Goal: Obtain resource: Obtain resource

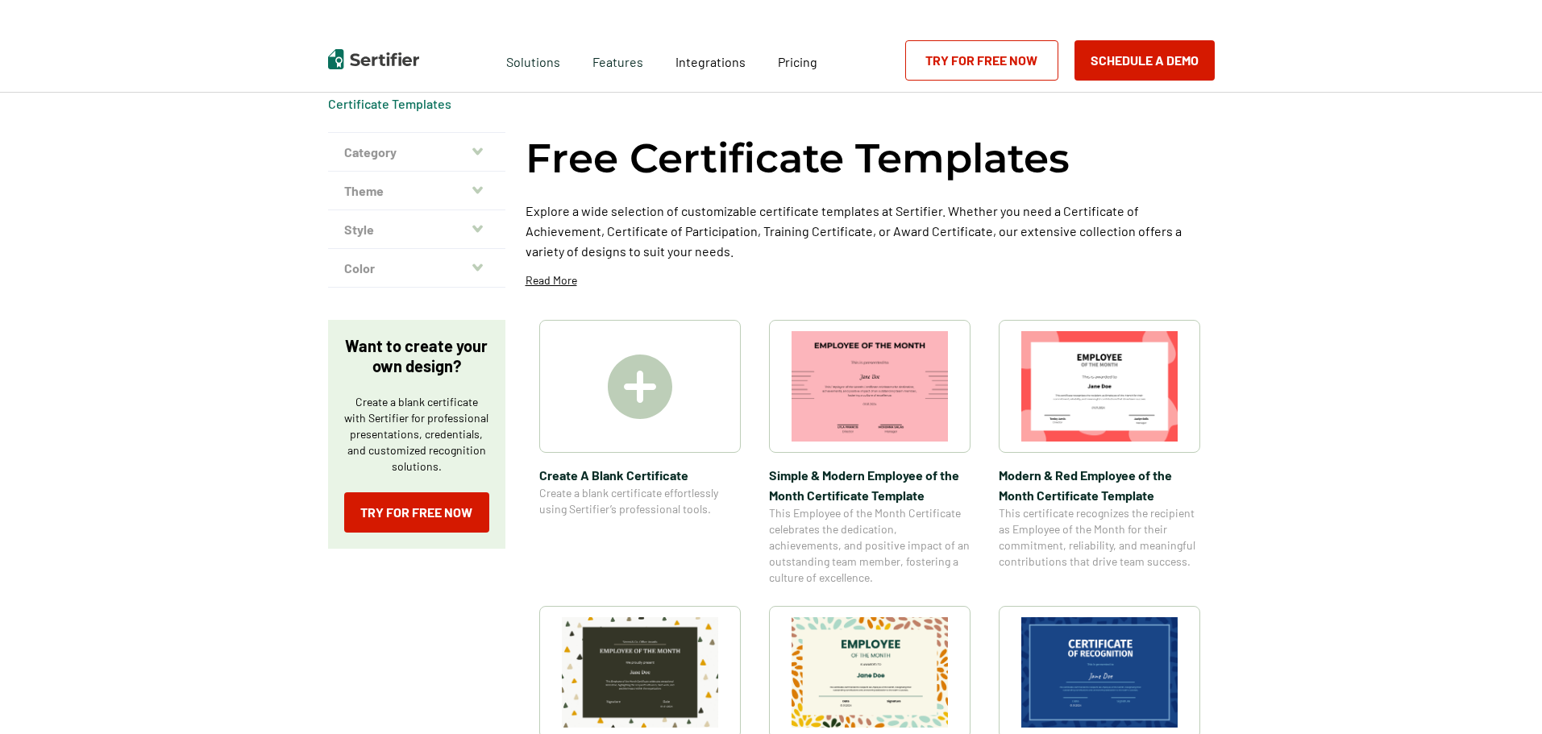
scroll to position [102, 0]
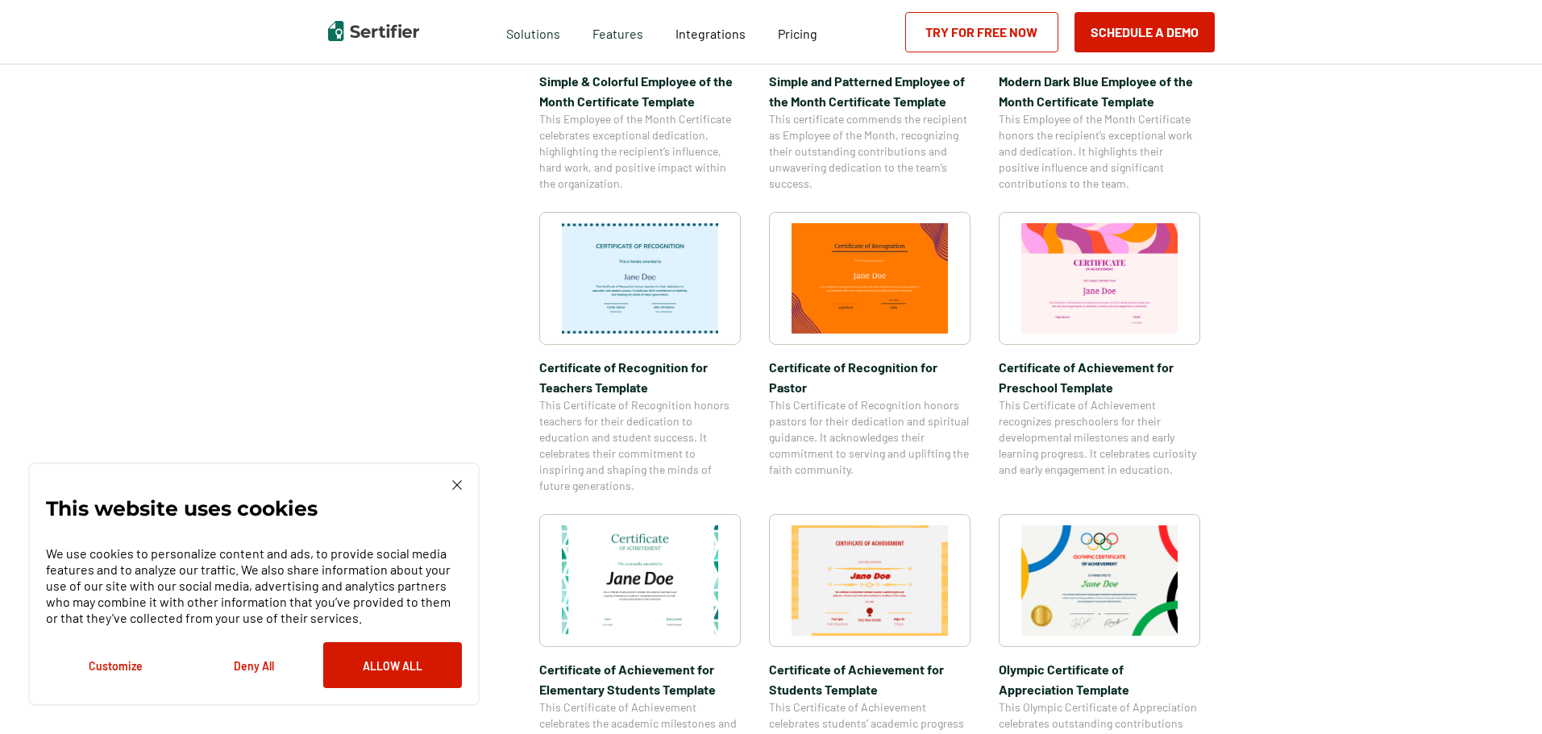
scroll to position [734, 0]
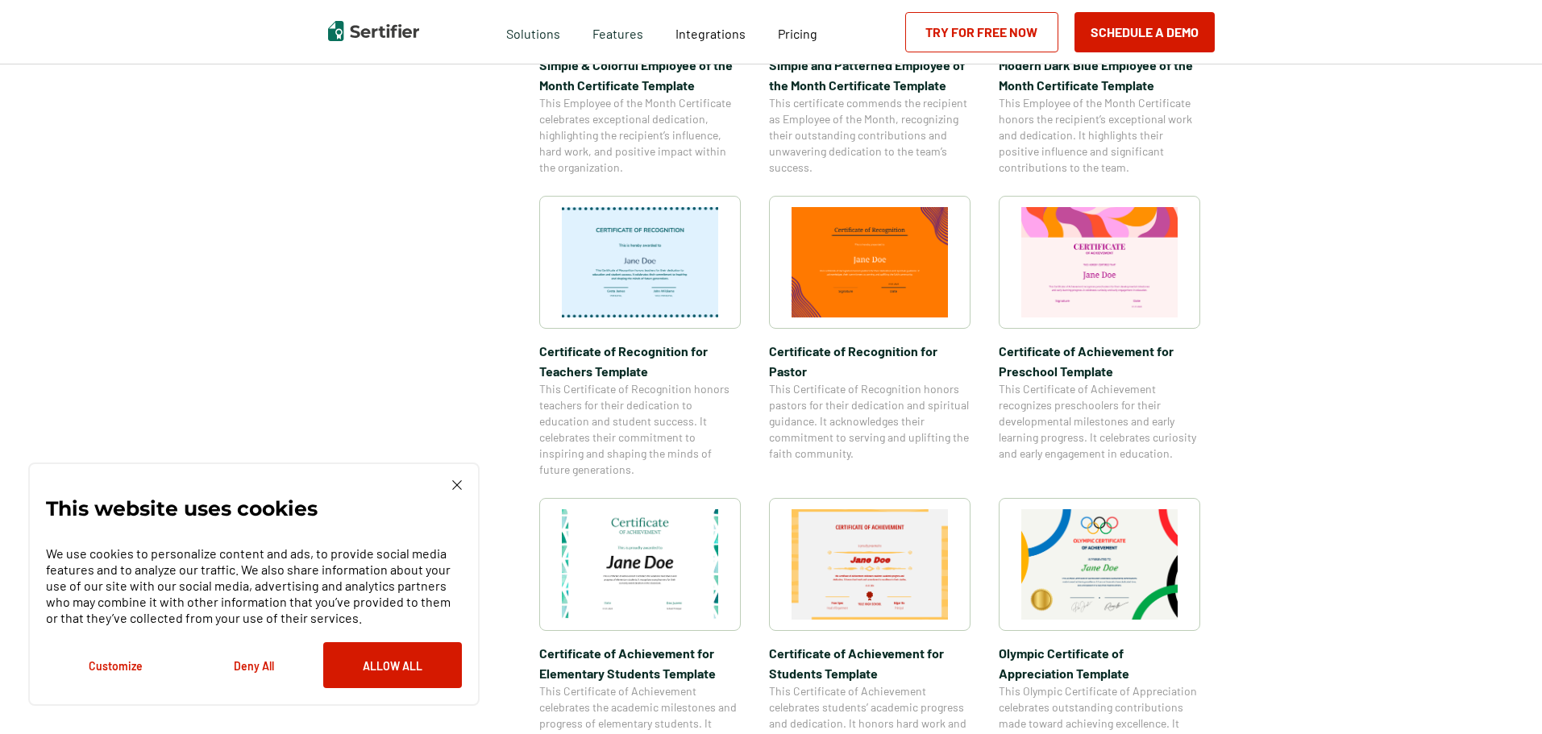
click at [694, 568] on img at bounding box center [640, 565] width 156 height 110
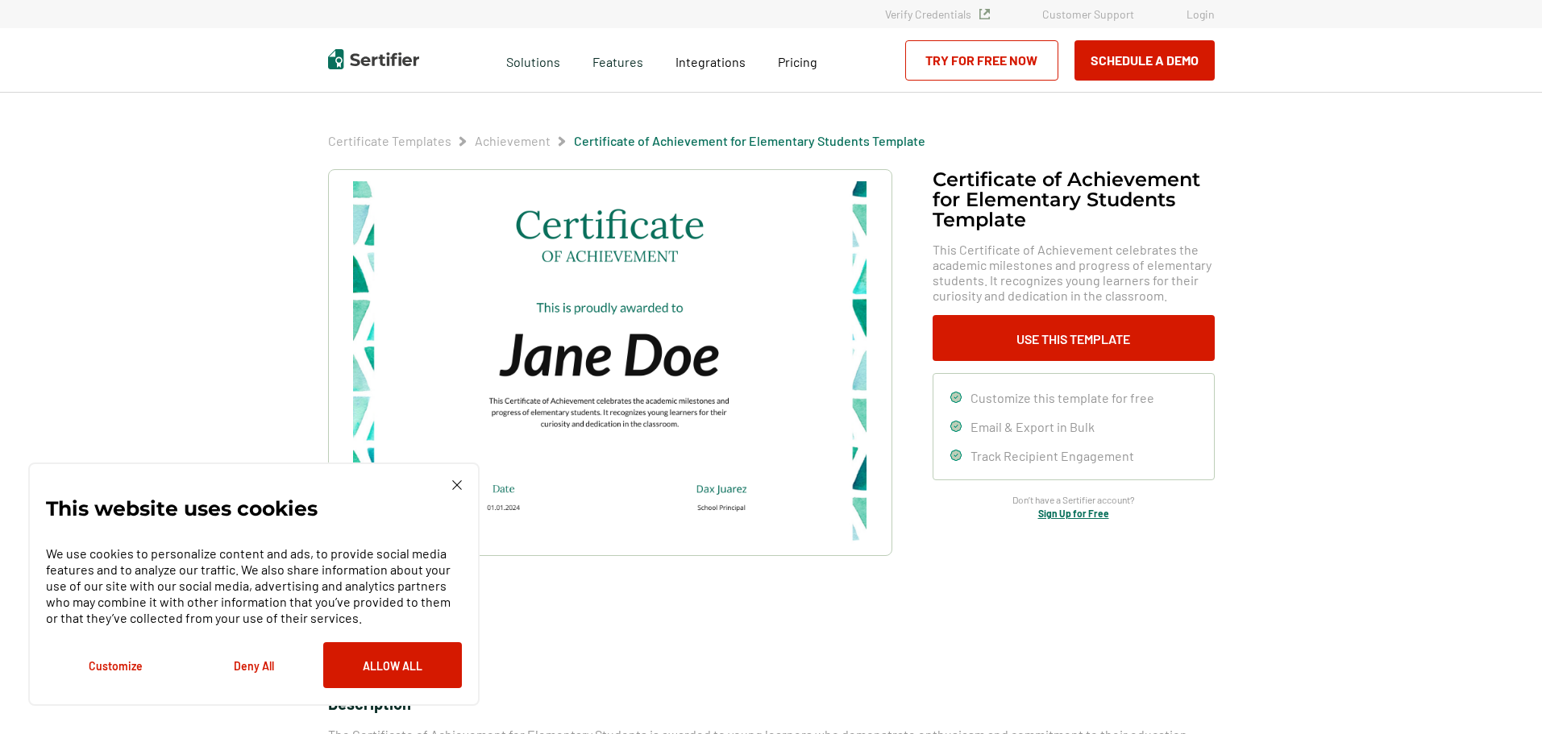
click at [458, 488] on img at bounding box center [457, 486] width 10 height 10
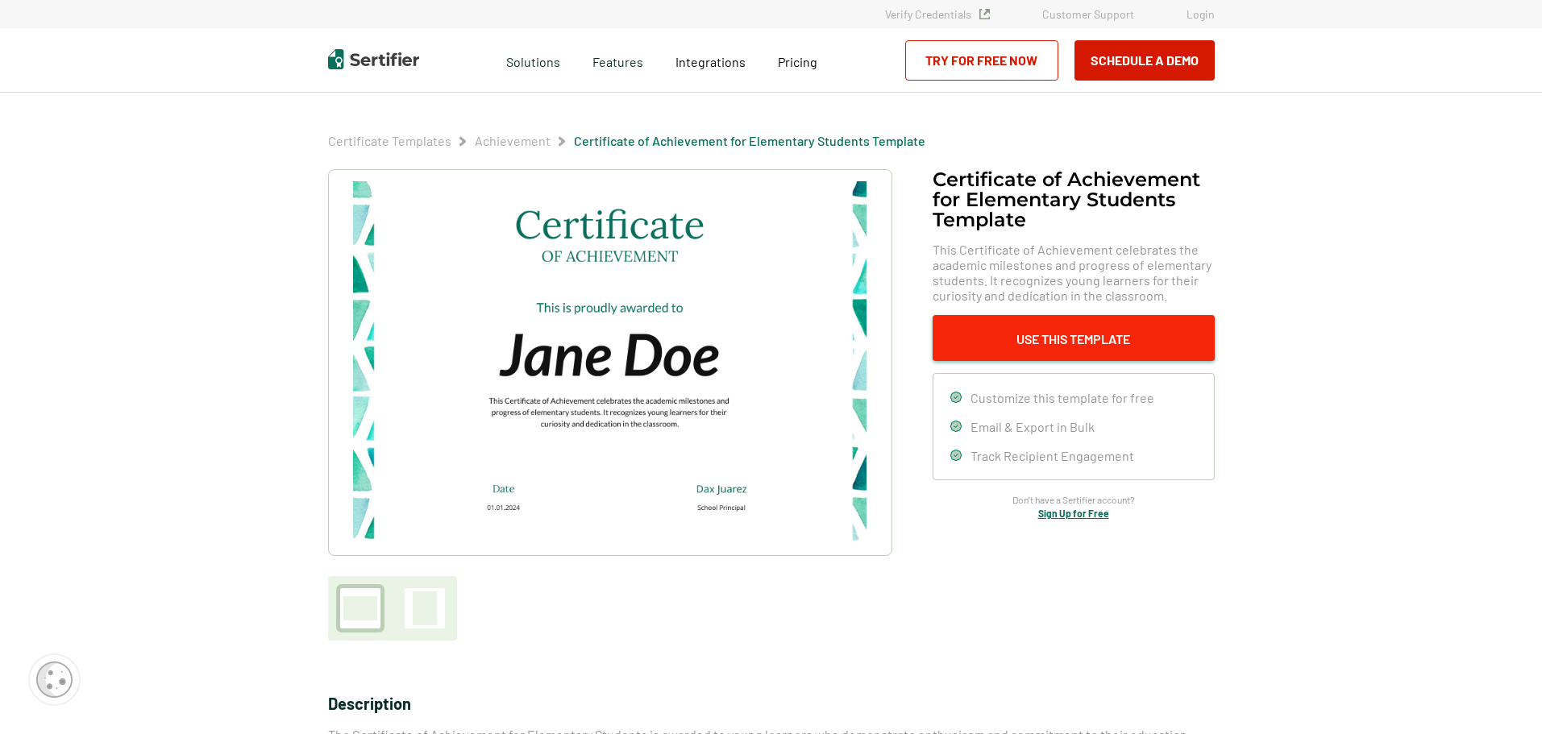
click at [1052, 343] on button "Use This Template" at bounding box center [1074, 338] width 282 height 46
